Goal: Understand process/instructions: Learn how to perform a task or action

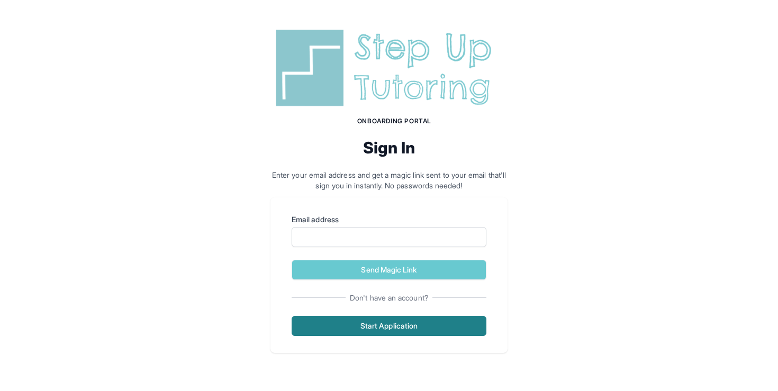
click at [381, 336] on button "Start Application" at bounding box center [389, 326] width 195 height 20
